Goal: Task Accomplishment & Management: Use online tool/utility

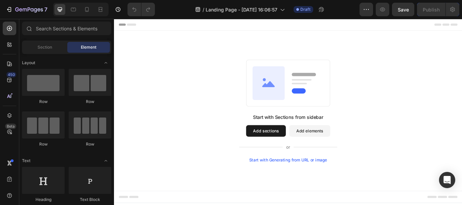
click at [305, 151] on button "Add sections" at bounding box center [291, 150] width 46 height 14
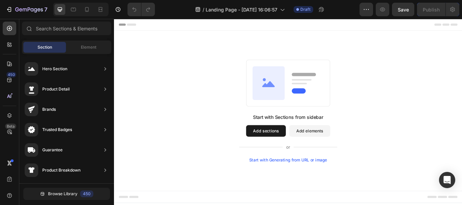
click at [304, 148] on button "Add sections" at bounding box center [291, 150] width 46 height 14
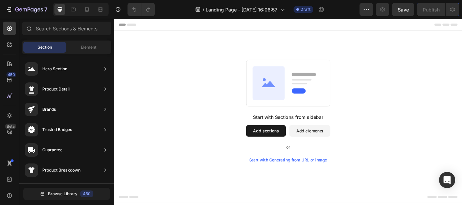
click at [304, 148] on button "Add sections" at bounding box center [291, 150] width 46 height 14
click at [281, 147] on button "Add sections" at bounding box center [291, 150] width 46 height 14
click at [6, 30] on icon at bounding box center [9, 28] width 7 height 7
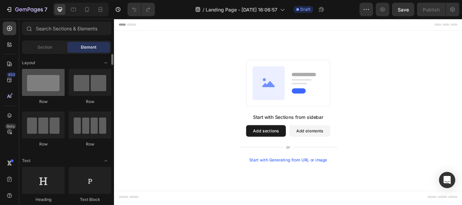
click at [37, 78] on div at bounding box center [43, 82] width 43 height 27
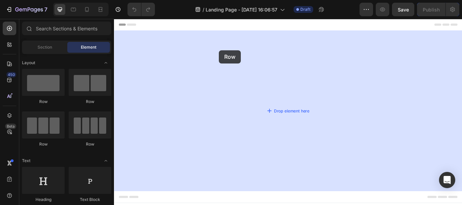
drag, startPoint x: 148, startPoint y: 106, endPoint x: 236, endPoint y: 55, distance: 101.5
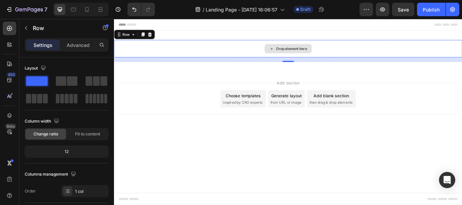
click at [319, 51] on div "Drop element here" at bounding box center [321, 53] width 36 height 5
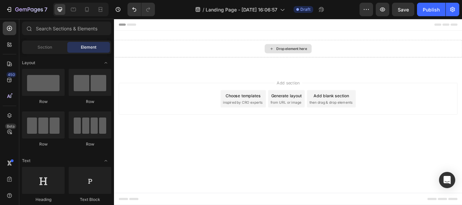
drag, startPoint x: 319, startPoint y: 51, endPoint x: 311, endPoint y: 51, distance: 8.5
click at [317, 51] on div "Drop element here" at bounding box center [321, 53] width 36 height 5
click at [302, 52] on div "Drop element here" at bounding box center [316, 53] width 55 height 11
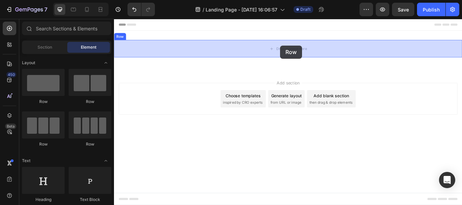
drag, startPoint x: 162, startPoint y: 106, endPoint x: 307, endPoint y: 50, distance: 156.5
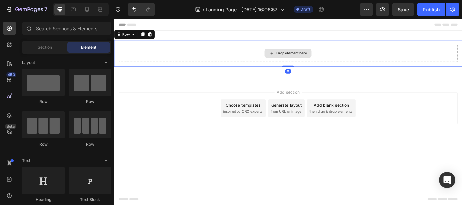
click at [320, 60] on div "Drop element here" at bounding box center [321, 58] width 36 height 5
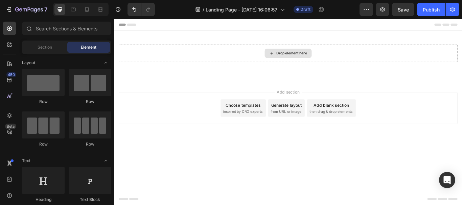
click at [320, 60] on div "Drop element here" at bounding box center [321, 58] width 36 height 5
click at [49, 44] on div "Section" at bounding box center [44, 47] width 43 height 11
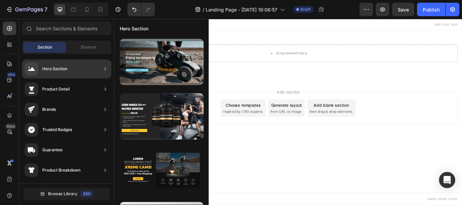
click at [66, 70] on div "Hero Section" at bounding box center [54, 69] width 25 height 7
click at [106, 69] on icon at bounding box center [105, 68] width 2 height 3
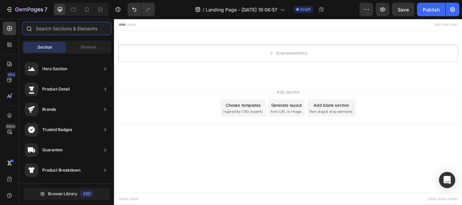
click at [80, 24] on input "text" at bounding box center [66, 29] width 89 height 14
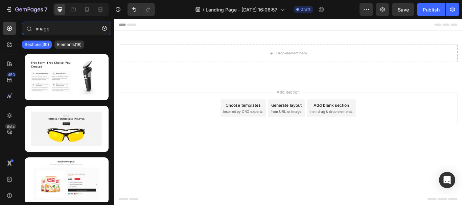
type input "image"
click at [130, 22] on span "Header" at bounding box center [134, 25] width 15 height 7
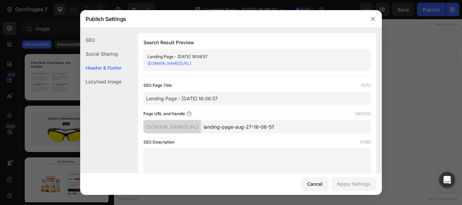
scroll to position [317, 0]
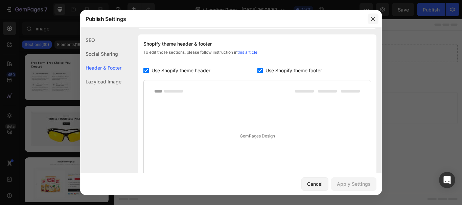
click at [372, 23] on button "button" at bounding box center [372, 19] width 11 height 11
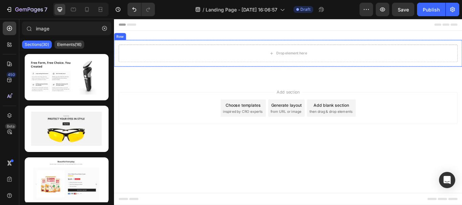
click at [119, 41] on div "Row" at bounding box center [120, 39] width 11 height 6
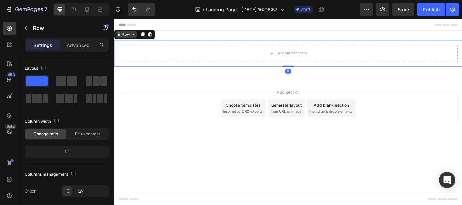
click at [136, 38] on icon at bounding box center [136, 36] width 2 height 1
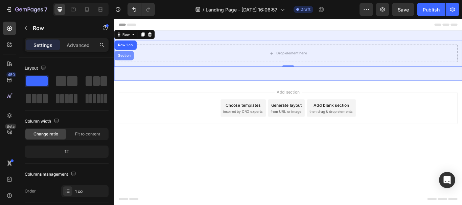
click at [130, 58] on div "Section" at bounding box center [125, 61] width 23 height 11
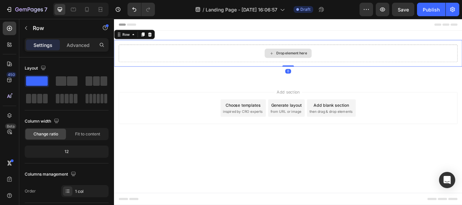
click at [344, 59] on div "Drop element here" at bounding box center [316, 59] width 395 height 20
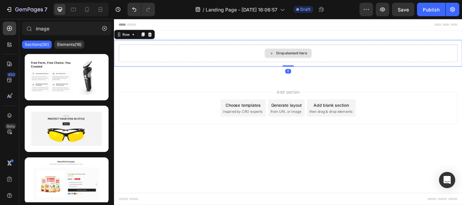
click at [307, 59] on div "Drop element here" at bounding box center [321, 58] width 36 height 5
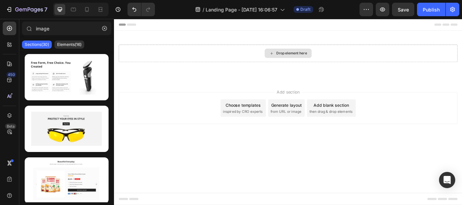
click at [307, 59] on div "Drop element here" at bounding box center [321, 58] width 36 height 5
drag, startPoint x: 307, startPoint y: 59, endPoint x: 292, endPoint y: 59, distance: 14.9
click at [296, 59] on div "Drop element here" at bounding box center [316, 59] width 55 height 11
click at [62, 46] on p "Elements(16)" at bounding box center [69, 44] width 24 height 5
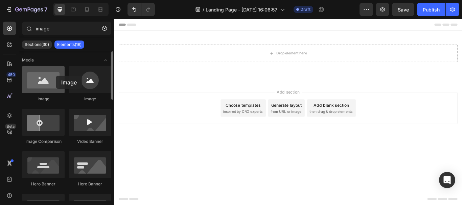
click at [56, 76] on div at bounding box center [43, 79] width 43 height 27
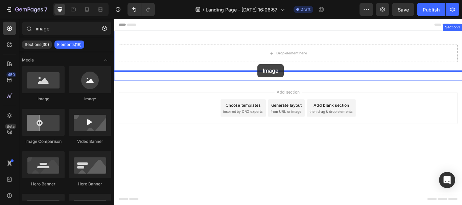
drag, startPoint x: 163, startPoint y: 101, endPoint x: 312, endPoint y: 58, distance: 155.5
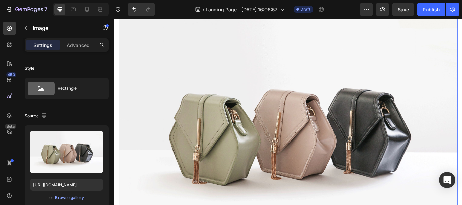
scroll to position [68, 0]
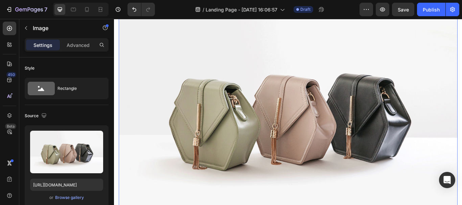
click at [318, 92] on img at bounding box center [316, 129] width 395 height 296
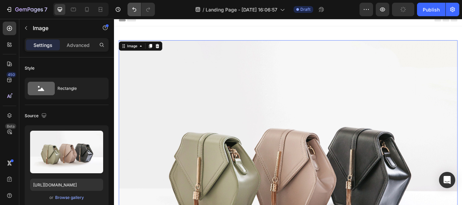
scroll to position [0, 0]
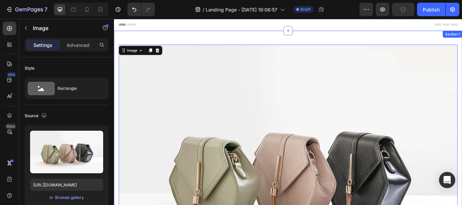
click at [141, 35] on div "Image 0 Row Row Section 1" at bounding box center [316, 200] width 405 height 334
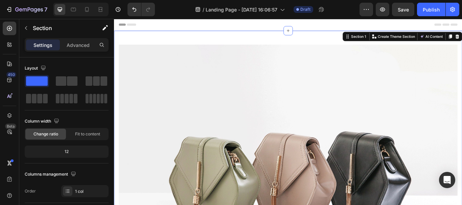
click at [181, 39] on div "Image Row Row Section 1 You can create reusable sections Create Theme Section A…" at bounding box center [316, 200] width 405 height 334
click at [106, 29] on icon "button" at bounding box center [105, 27] width 7 height 7
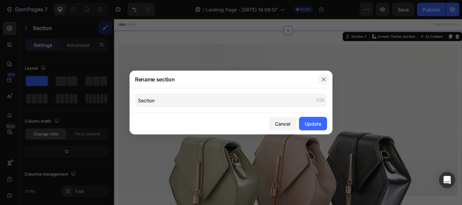
click at [320, 80] on button "button" at bounding box center [323, 79] width 11 height 11
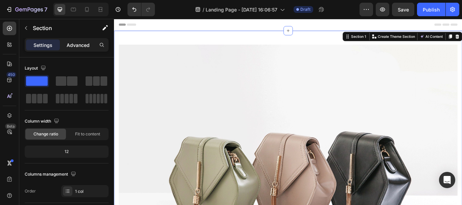
click at [79, 44] on p "Advanced" at bounding box center [78, 45] width 23 height 7
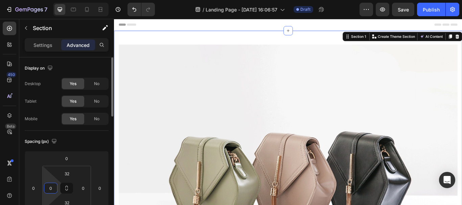
click at [49, 192] on input "0" at bounding box center [51, 188] width 10 height 10
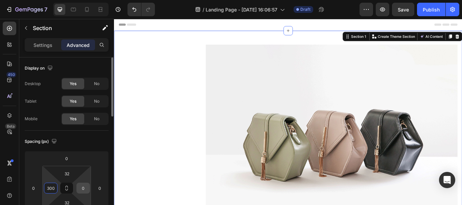
type input "300"
click at [86, 188] on input "0" at bounding box center [83, 188] width 10 height 10
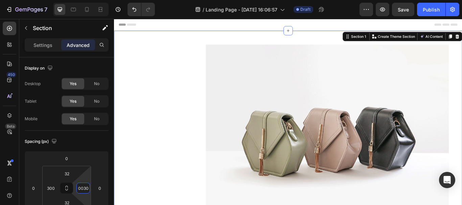
scroll to position [0, 2]
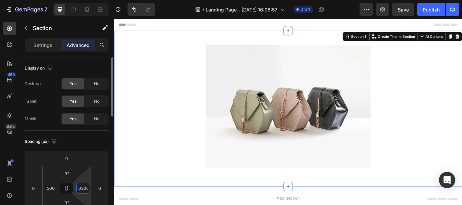
click at [82, 189] on input "00300" at bounding box center [83, 188] width 10 height 10
type input "300"
click at [70, 172] on input "32" at bounding box center [67, 174] width 14 height 10
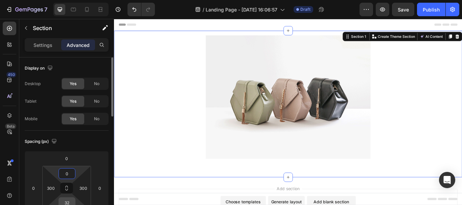
type input "0"
click at [68, 199] on input "32" at bounding box center [67, 203] width 14 height 10
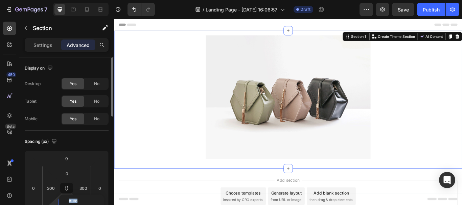
type input "Auto"
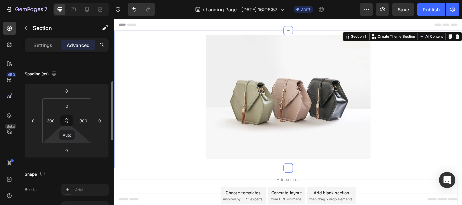
click at [71, 133] on input "Auto" at bounding box center [67, 135] width 14 height 10
type input "0"
click at [0, 0] on div "Spacing (px) 0 0 0 0 0 300 0 300" at bounding box center [0, 0] width 0 height 0
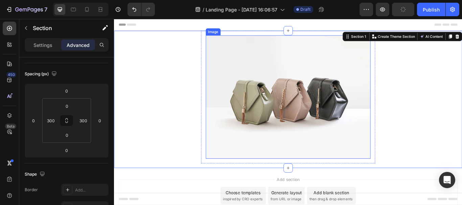
click at [318, 127] on img at bounding box center [317, 110] width 192 height 144
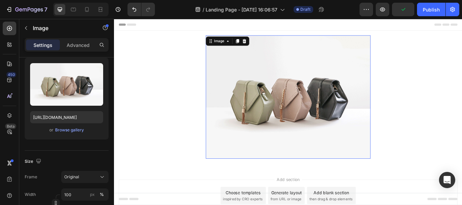
scroll to position [0, 0]
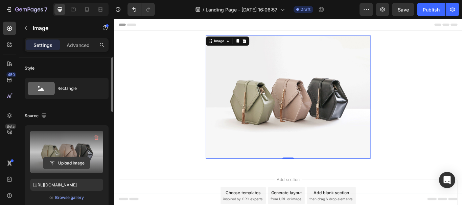
click at [75, 157] on button "Upload Image" at bounding box center [66, 163] width 47 height 12
click at [77, 164] on input "file" at bounding box center [66, 162] width 47 height 11
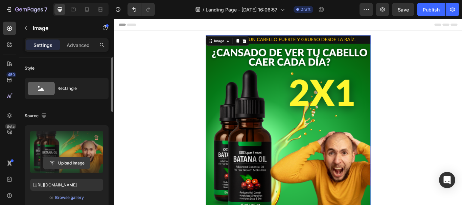
click at [59, 162] on input "file" at bounding box center [66, 162] width 47 height 11
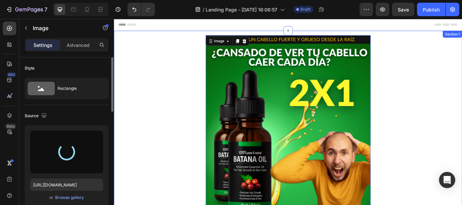
type input "[URL][DOMAIN_NAME]"
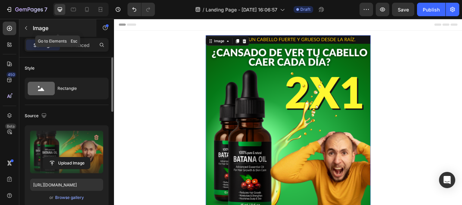
click at [29, 27] on button "button" at bounding box center [26, 28] width 11 height 11
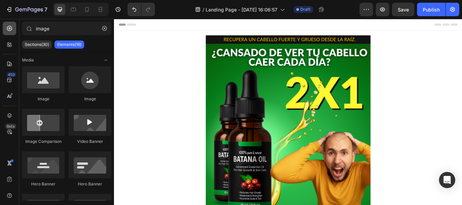
click at [13, 26] on div at bounding box center [10, 29] width 14 height 14
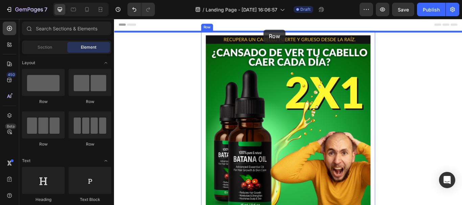
drag, startPoint x: 157, startPoint y: 101, endPoint x: 288, endPoint y: 31, distance: 148.3
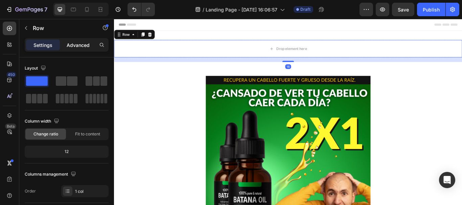
click at [71, 45] on p "Advanced" at bounding box center [78, 45] width 23 height 7
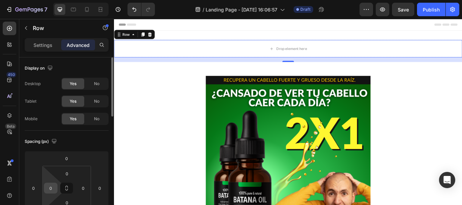
click at [56, 187] on div "0" at bounding box center [51, 188] width 14 height 11
click at [51, 186] on input "0" at bounding box center [51, 188] width 10 height 10
type input "300"
click at [88, 188] on div "0" at bounding box center [83, 188] width 14 height 11
click at [83, 188] on input "0" at bounding box center [83, 188] width 10 height 10
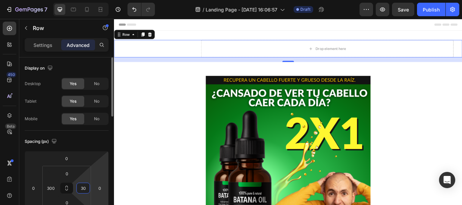
type input "300"
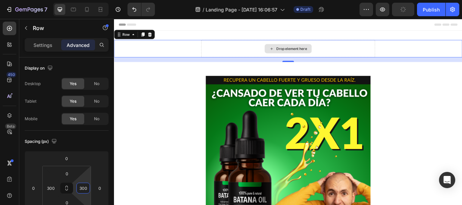
click at [300, 51] on div "Drop element here" at bounding box center [316, 53] width 55 height 11
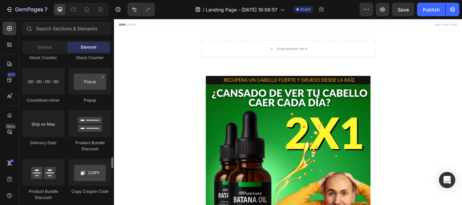
scroll to position [1419, 0]
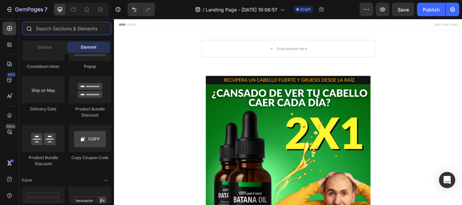
click at [72, 29] on input "text" at bounding box center [66, 29] width 89 height 14
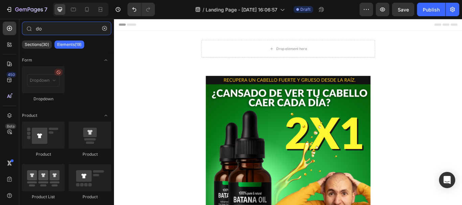
type input "d"
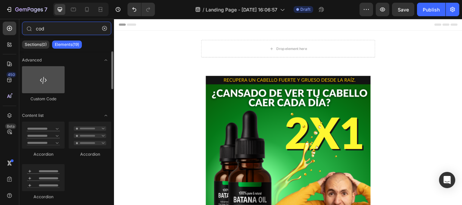
type input "cod"
click at [39, 76] on div at bounding box center [43, 79] width 43 height 27
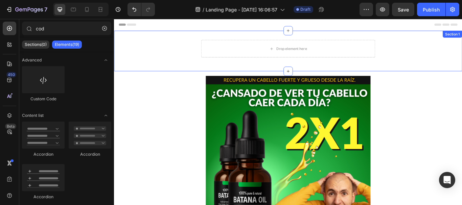
click at [304, 75] on div "Drop element here Row Section 1" at bounding box center [316, 56] width 405 height 47
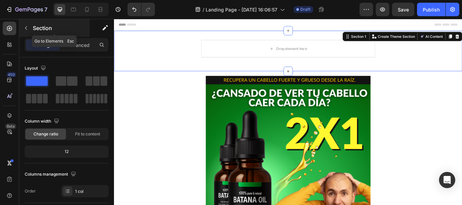
click at [24, 27] on icon "button" at bounding box center [25, 27] width 5 height 5
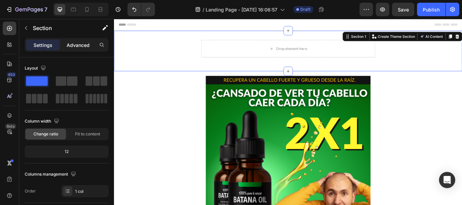
click at [72, 47] on p "Advanced" at bounding box center [78, 45] width 23 height 7
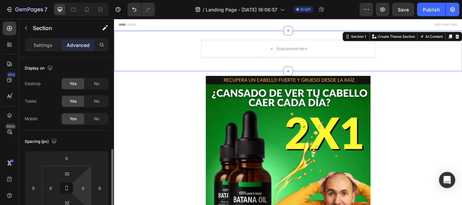
scroll to position [68, 0]
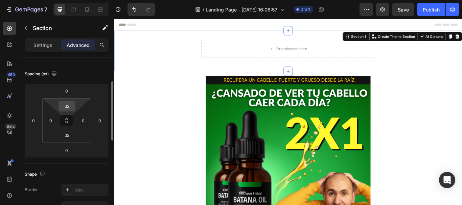
click at [66, 110] on input "32" at bounding box center [67, 106] width 14 height 10
click at [63, 102] on input "32" at bounding box center [67, 106] width 14 height 10
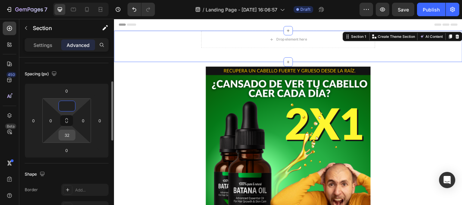
type input "0"
click at [68, 136] on input "32" at bounding box center [67, 135] width 14 height 10
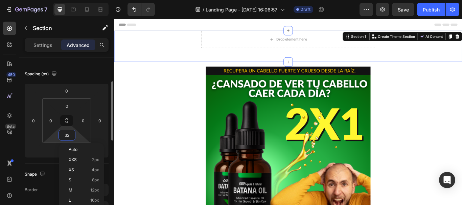
click at [68, 136] on input "32" at bounding box center [67, 135] width 14 height 10
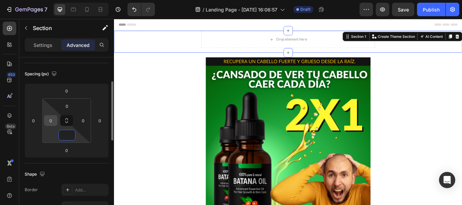
type input "0"
click at [50, 123] on input "0" at bounding box center [51, 121] width 10 height 10
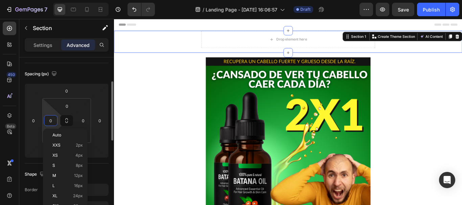
click at [50, 123] on input "0" at bounding box center [51, 121] width 10 height 10
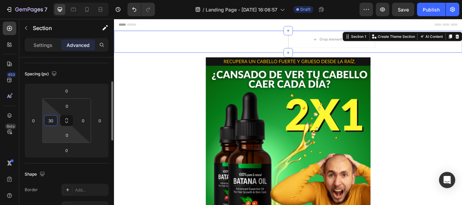
type input "3"
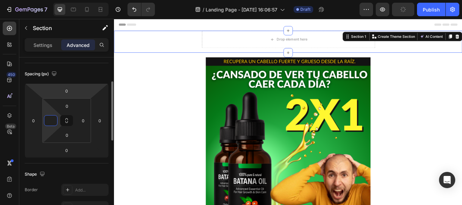
type input "0"
click at [0, 0] on div "Spacing (px) 0 0 0 0 0 0 0 0" at bounding box center [0, 0] width 0 height 0
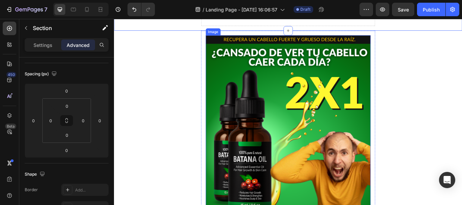
scroll to position [0, 0]
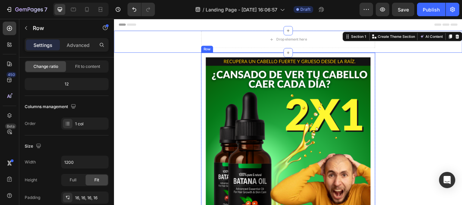
click at [333, 63] on div "Image Row" at bounding box center [316, 206] width 203 height 297
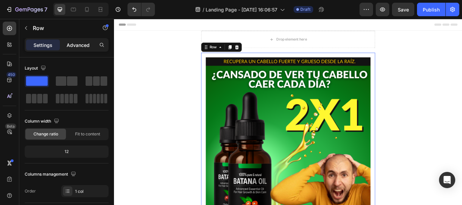
click at [66, 45] on div "Advanced" at bounding box center [78, 45] width 34 height 11
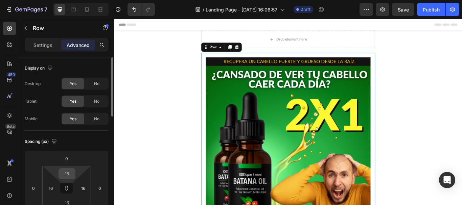
click at [74, 176] on div "16" at bounding box center [66, 173] width 17 height 11
click at [71, 173] on input "16" at bounding box center [67, 174] width 14 height 10
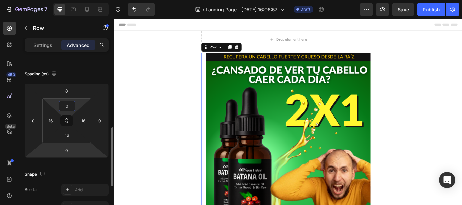
scroll to position [101, 0]
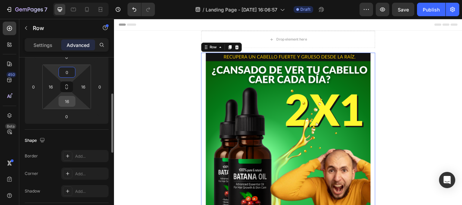
type input "0"
click at [73, 103] on input "16" at bounding box center [67, 101] width 14 height 10
type input "0"
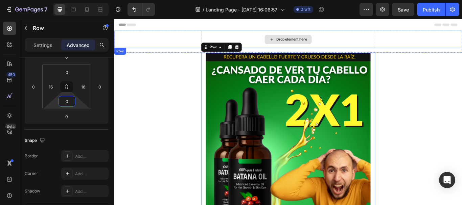
click at [315, 39] on div "Drop element here" at bounding box center [316, 43] width 55 height 11
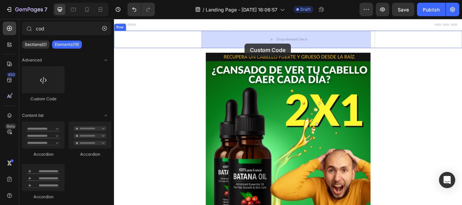
drag, startPoint x: 156, startPoint y: 94, endPoint x: 279, endPoint y: 44, distance: 133.2
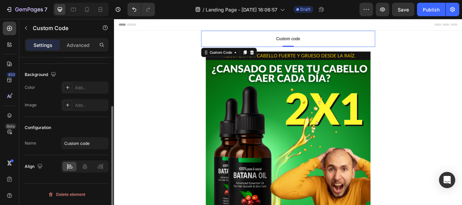
scroll to position [0, 0]
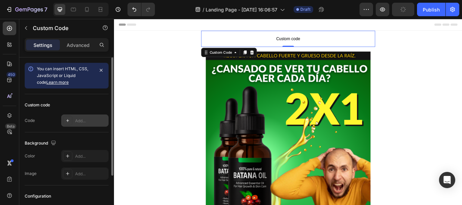
click at [67, 122] on icon at bounding box center [67, 120] width 5 height 5
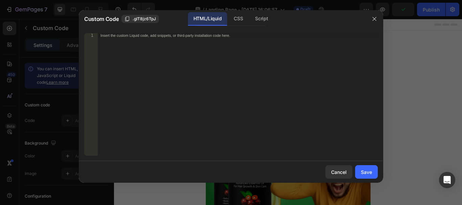
click at [147, 51] on div "Insert the custom Liquid code, add snippets, or third-party installation code h…" at bounding box center [238, 99] width 280 height 132
paste textarea "</div>"
type textarea "</div>"
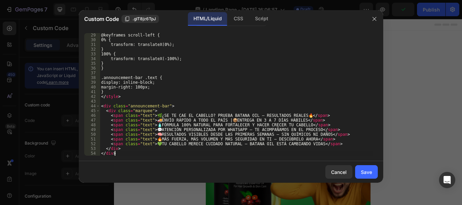
scroll to position [133, 0]
click at [372, 165] on button "Save" at bounding box center [366, 172] width 23 height 14
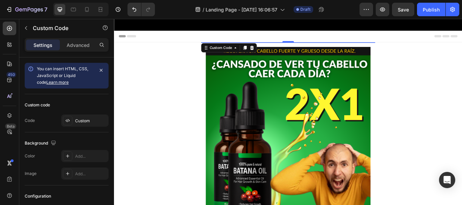
click at [198, 29] on div "🌿 ¿SE TE CAE EL CABELLO? PRUEBA BATANA OIL – RESULTADOS REALES 🔥 🚚 ENVÍO RÁPIDO…" at bounding box center [316, 25] width 405 height 7
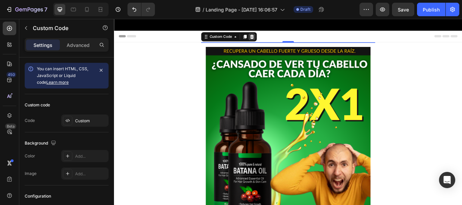
click at [275, 42] on icon at bounding box center [274, 40] width 4 height 5
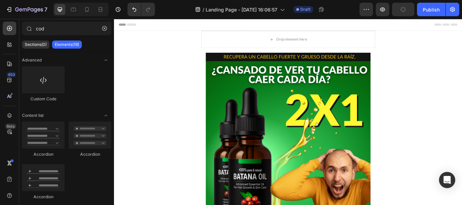
click at [145, 32] on div "Header" at bounding box center [316, 26] width 395 height 14
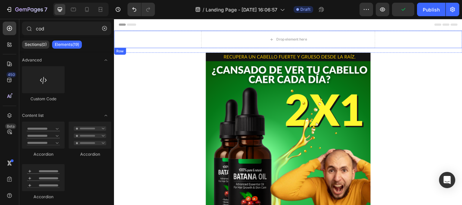
drag, startPoint x: 153, startPoint y: 37, endPoint x: 159, endPoint y: 37, distance: 5.7
click at [154, 37] on div "Drop element here Row" at bounding box center [316, 43] width 405 height 20
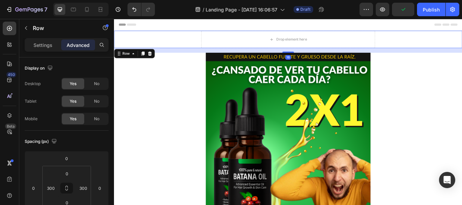
click at [461, 37] on div "Drop element here Row 16" at bounding box center [316, 43] width 405 height 20
click at [157, 57] on icon at bounding box center [155, 59] width 5 height 5
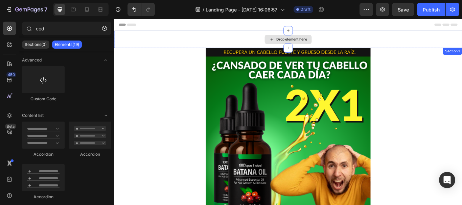
click at [396, 41] on div "Drop element here" at bounding box center [316, 43] width 405 height 20
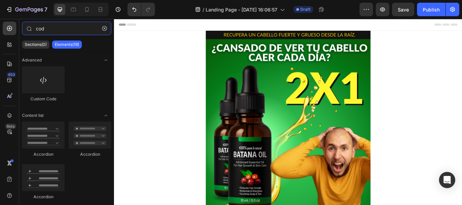
drag, startPoint x: 53, startPoint y: 27, endPoint x: 21, endPoint y: 21, distance: 32.9
click at [21, 21] on div "cod Sections(0) Elements(19) We couldn’t find any matches for “cod” Suggestions…" at bounding box center [66, 112] width 95 height 186
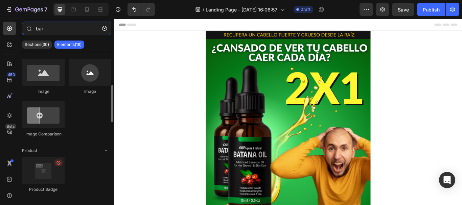
scroll to position [0, 0]
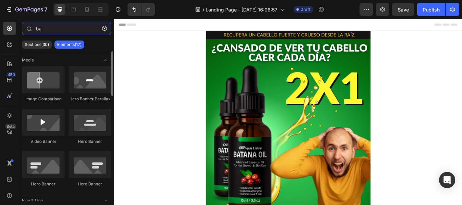
type input "b"
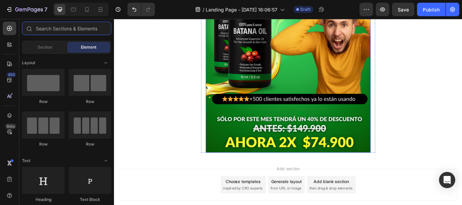
scroll to position [178, 0]
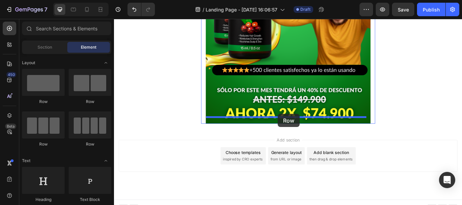
drag, startPoint x: 151, startPoint y: 120, endPoint x: 304, endPoint y: 130, distance: 153.7
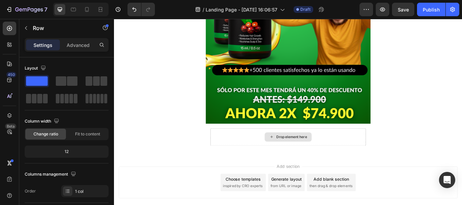
click at [308, 154] on div "Drop element here" at bounding box center [321, 156] width 36 height 5
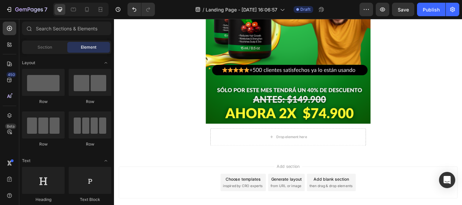
scroll to position [68, 0]
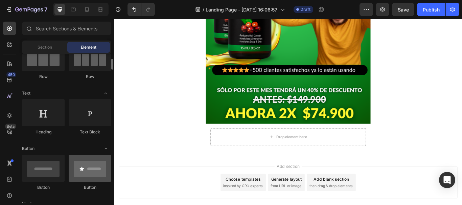
click at [96, 173] on div at bounding box center [90, 168] width 43 height 27
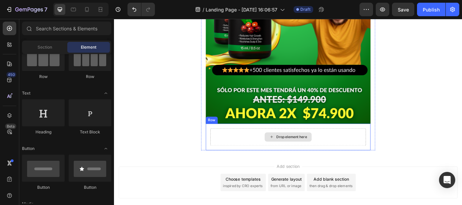
click at [319, 154] on div "Drop element here" at bounding box center [321, 156] width 36 height 5
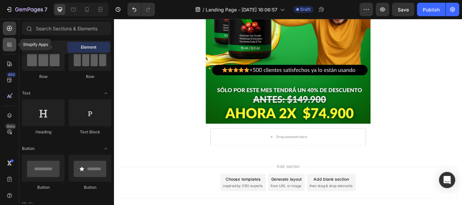
click at [8, 48] on icon at bounding box center [9, 44] width 7 height 7
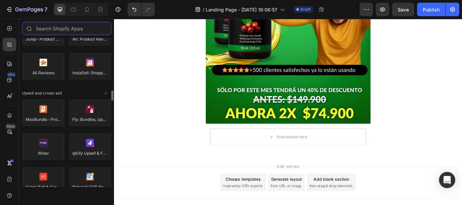
scroll to position [270, 0]
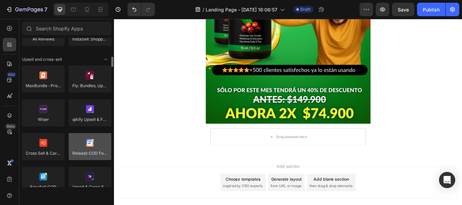
click at [89, 148] on div at bounding box center [90, 146] width 43 height 27
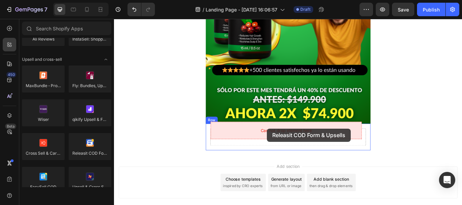
drag, startPoint x: 220, startPoint y: 165, endPoint x: 292, endPoint y: 147, distance: 74.6
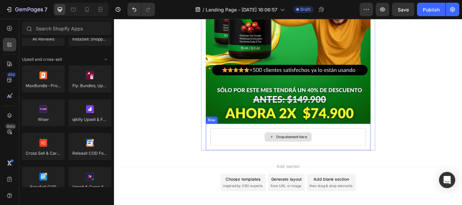
click at [282, 147] on div "Drop element here" at bounding box center [316, 157] width 181 height 20
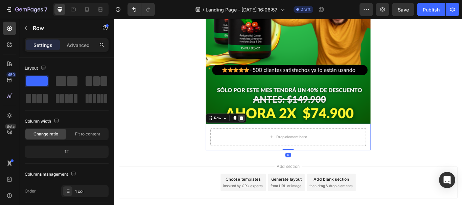
click at [260, 132] on icon at bounding box center [262, 134] width 4 height 5
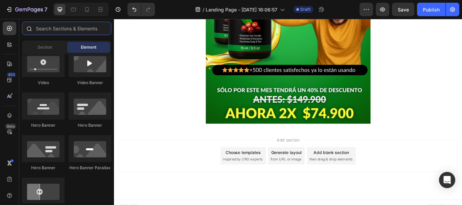
click at [65, 29] on input "text" at bounding box center [66, 29] width 89 height 14
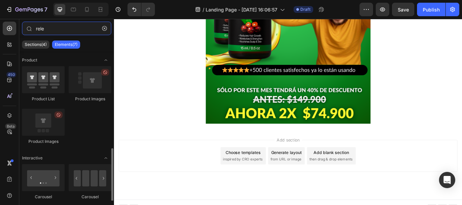
scroll to position [56, 0]
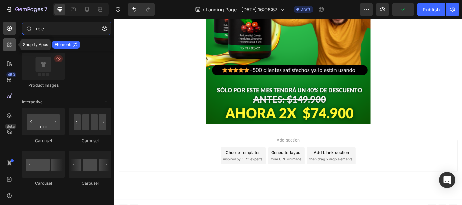
type input "rele"
click at [12, 46] on icon at bounding box center [9, 44] width 7 height 7
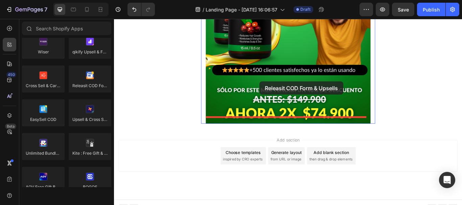
scroll to position [174, 0]
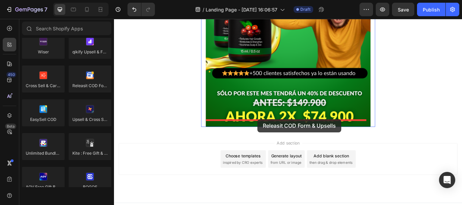
drag, startPoint x: 200, startPoint y: 105, endPoint x: 280, endPoint y: 138, distance: 87.1
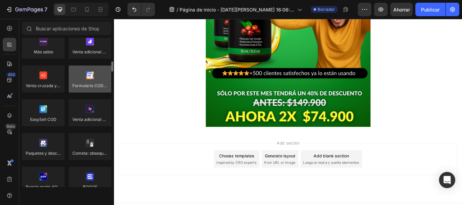
click at [92, 87] on div at bounding box center [90, 79] width 43 height 27
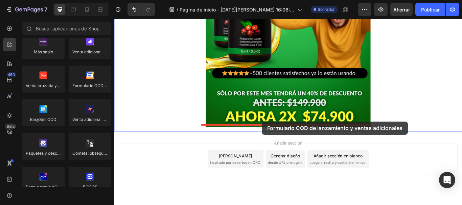
drag, startPoint x: 205, startPoint y: 105, endPoint x: 286, endPoint y: 139, distance: 87.4
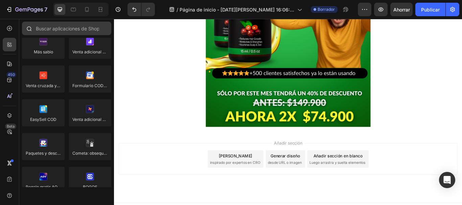
click at [47, 32] on div at bounding box center [66, 30] width 95 height 16
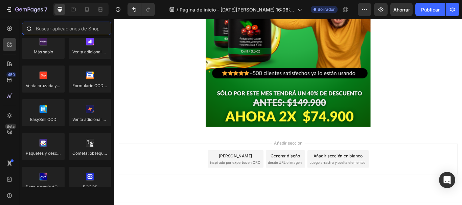
click at [47, 32] on input "text" at bounding box center [66, 29] width 89 height 14
type input "m"
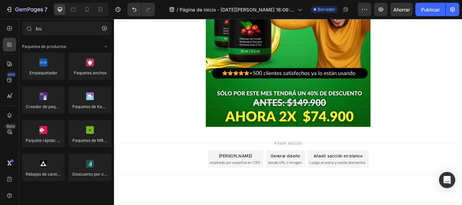
click at [317, 150] on div "Añadir sección Elija plantillas inspirado por expertos en CRO Generar diseño de…" at bounding box center [316, 191] width 405 height 83
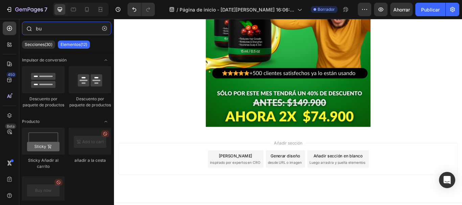
click at [67, 29] on input "bu" at bounding box center [66, 29] width 89 height 14
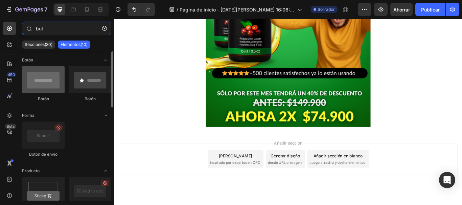
type input "but"
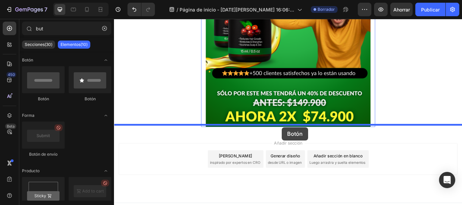
drag, startPoint x: 163, startPoint y: 104, endPoint x: 309, endPoint y: 145, distance: 152.0
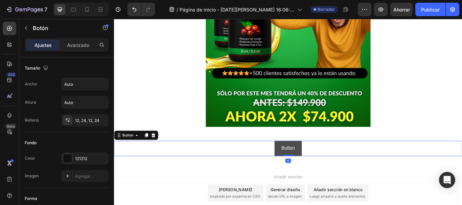
click at [322, 161] on button "Button" at bounding box center [317, 170] width 32 height 18
click at [317, 165] on p "Button" at bounding box center [317, 170] width 16 height 10
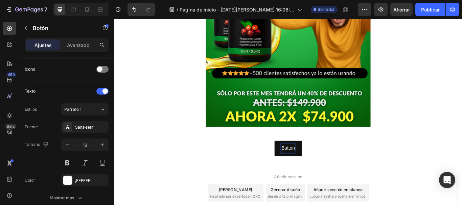
scroll to position [318, 0]
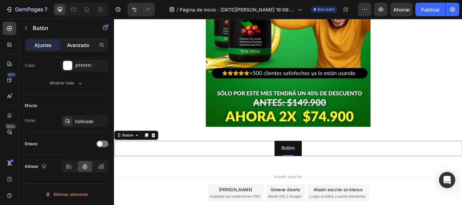
click at [75, 40] on div "Avanzado" at bounding box center [78, 45] width 34 height 11
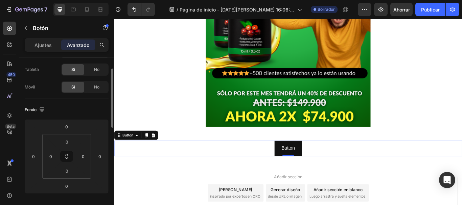
scroll to position [0, 0]
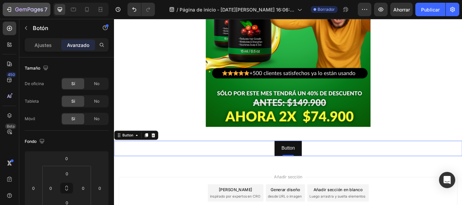
click at [6, 8] on icon "button" at bounding box center [9, 9] width 7 height 7
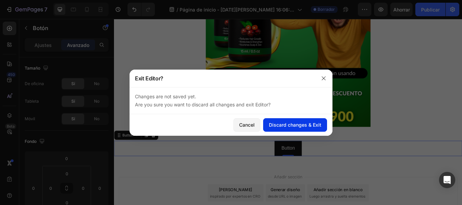
click at [289, 126] on div "Discard changes & Exit" at bounding box center [295, 124] width 52 height 7
